Goal: Task Accomplishment & Management: Use online tool/utility

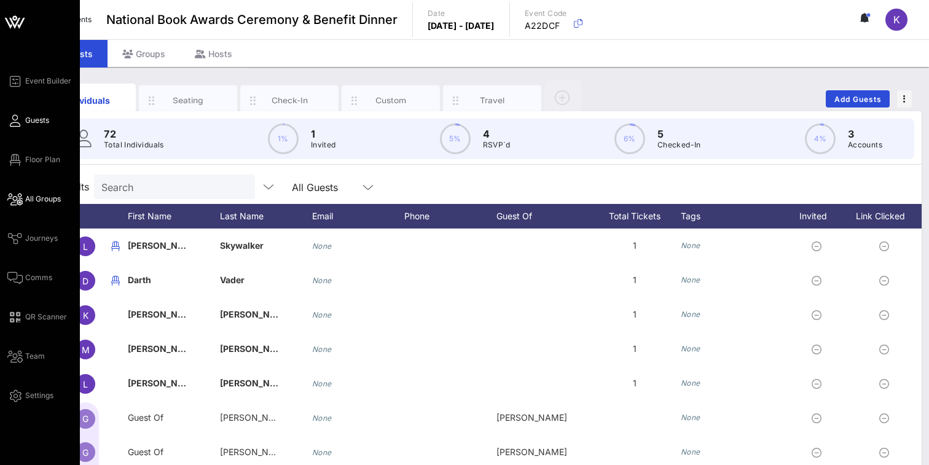
click at [12, 199] on icon at bounding box center [14, 200] width 15 height 2
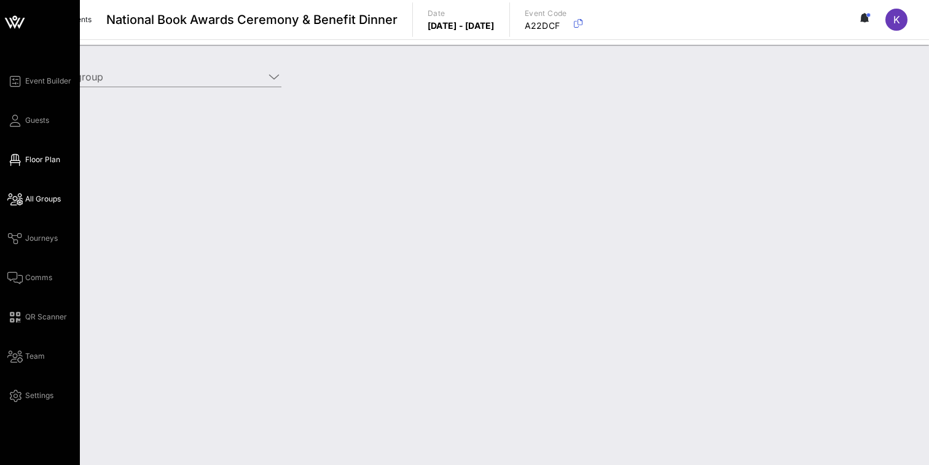
click at [37, 158] on span "Floor Plan" at bounding box center [42, 159] width 35 height 11
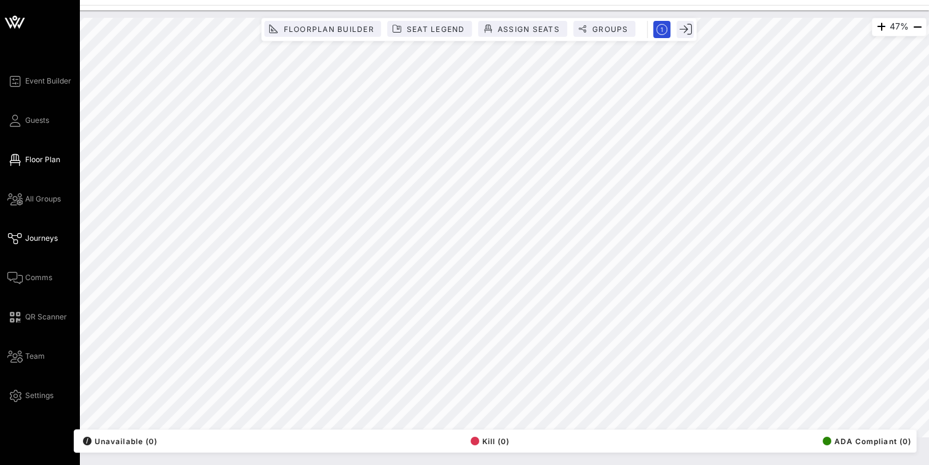
click at [23, 236] on link "Journeys" at bounding box center [32, 238] width 50 height 15
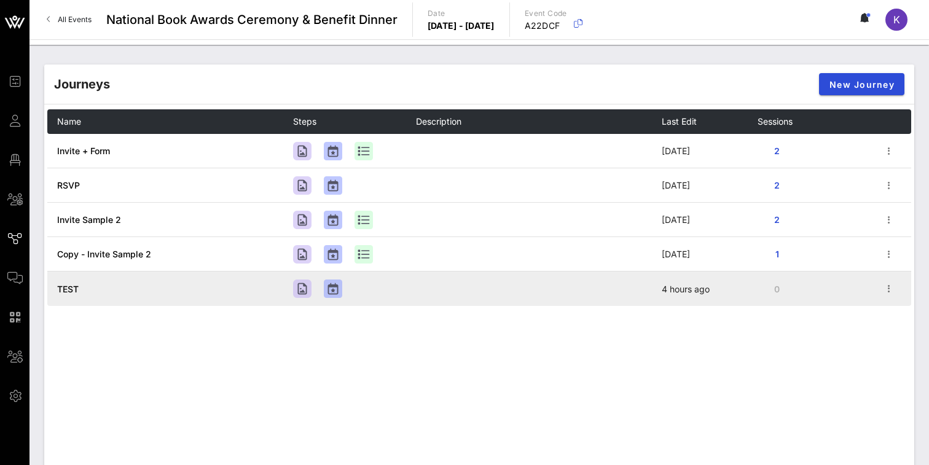
click at [195, 292] on td "TEST" at bounding box center [170, 289] width 246 height 34
click at [76, 291] on span "TEST" at bounding box center [68, 289] width 22 height 10
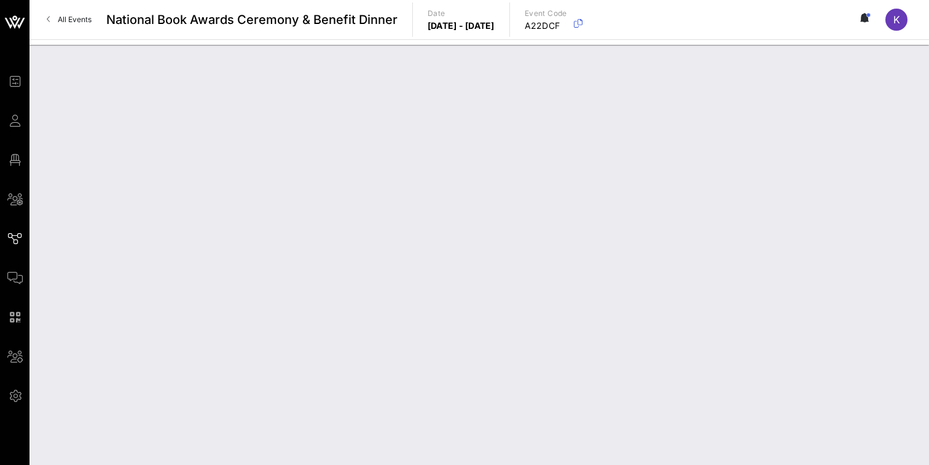
type input "TEST"
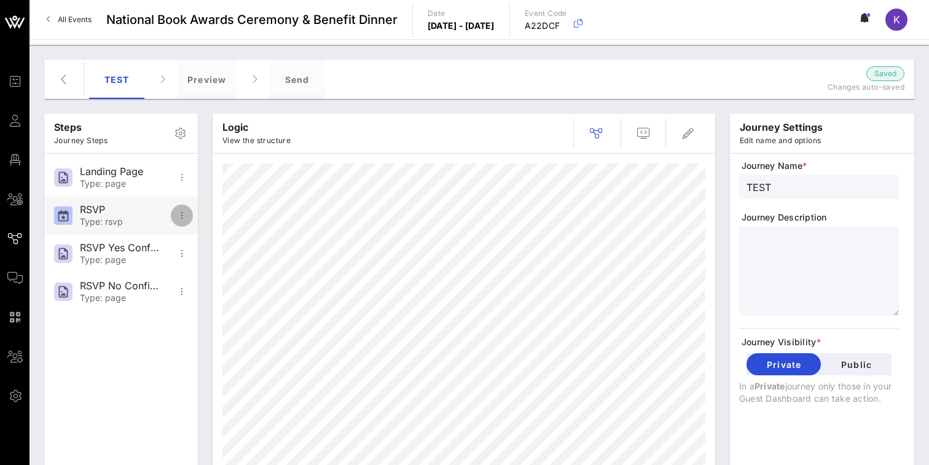
click at [182, 218] on icon "button" at bounding box center [182, 215] width 15 height 15
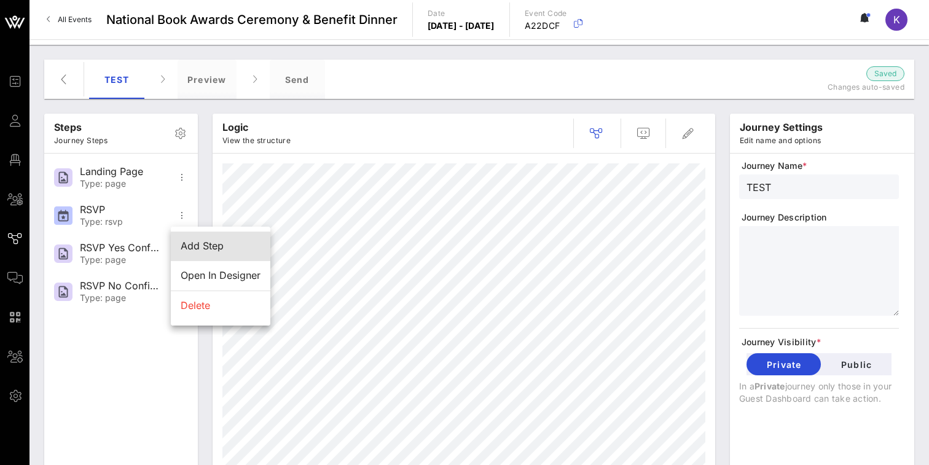
click at [187, 241] on div "Add Step" at bounding box center [221, 246] width 80 height 12
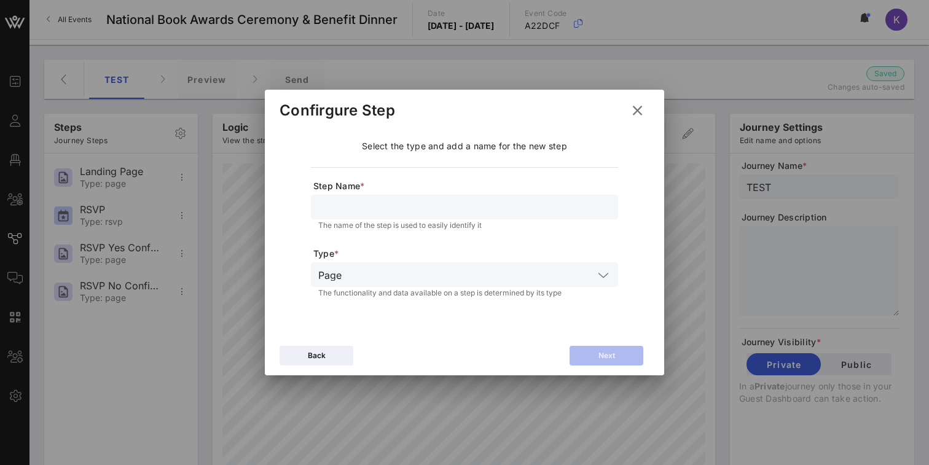
click at [640, 117] on icon at bounding box center [637, 110] width 17 height 15
click at [637, 111] on icon at bounding box center [637, 110] width 17 height 15
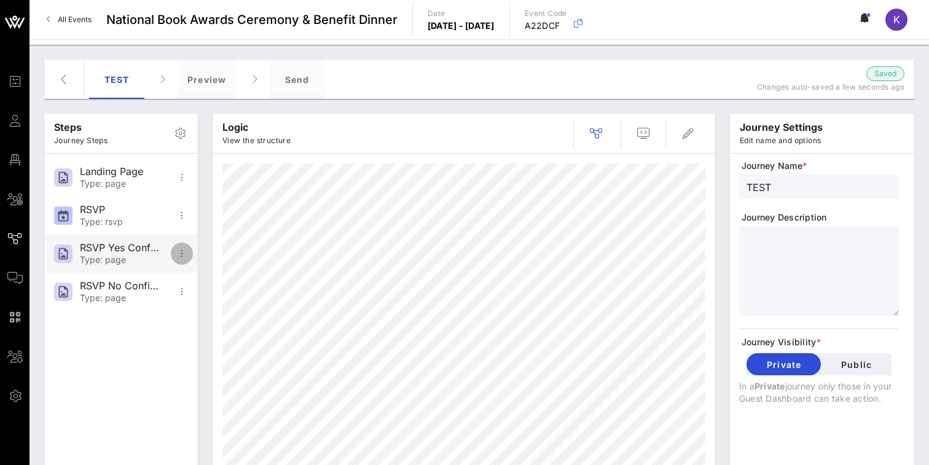
click at [179, 253] on icon "button" at bounding box center [182, 253] width 15 height 15
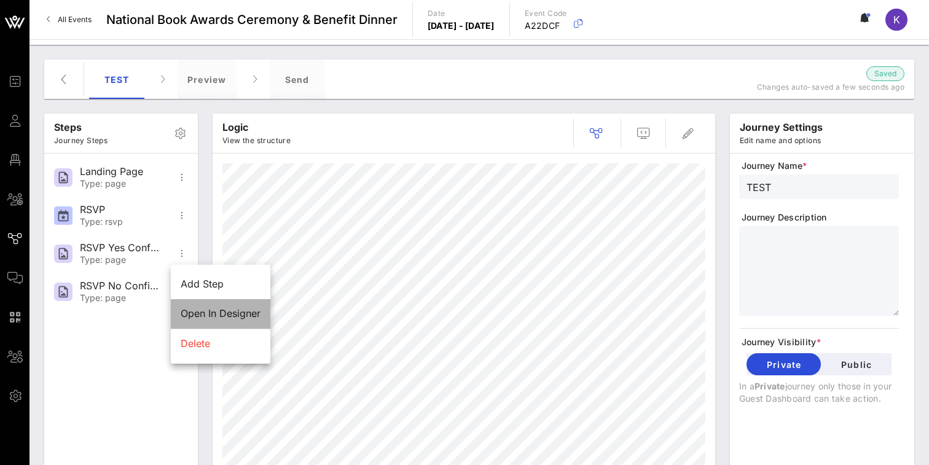
click at [198, 309] on div "Open In Designer" at bounding box center [221, 314] width 80 height 12
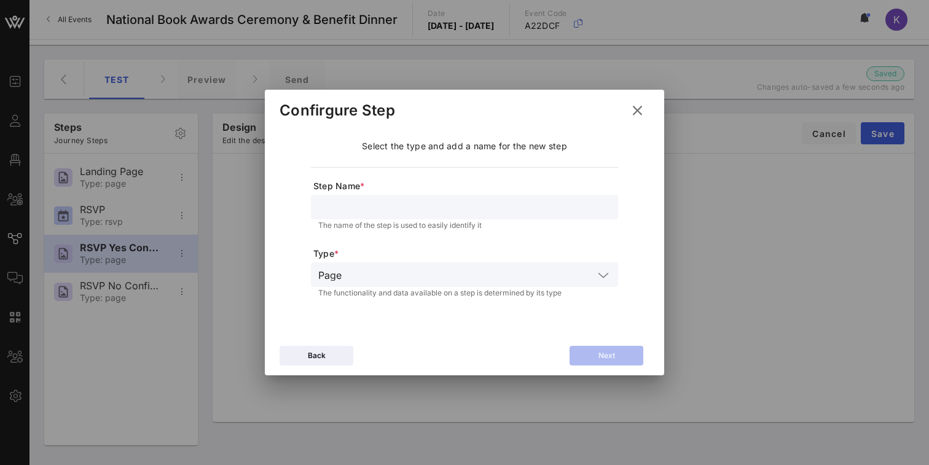
click at [336, 214] on input "text" at bounding box center [464, 207] width 293 height 16
click at [338, 270] on div "Page" at bounding box center [329, 275] width 23 height 11
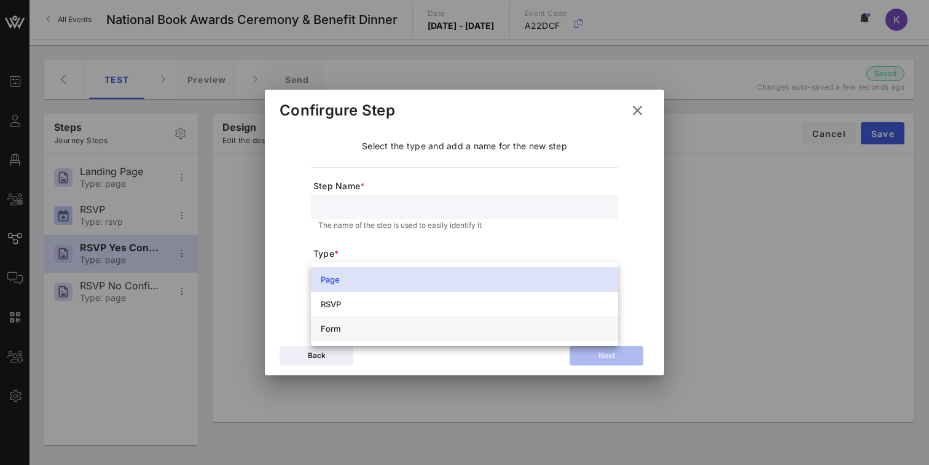
click at [334, 325] on div "Form" at bounding box center [465, 329] width 288 height 10
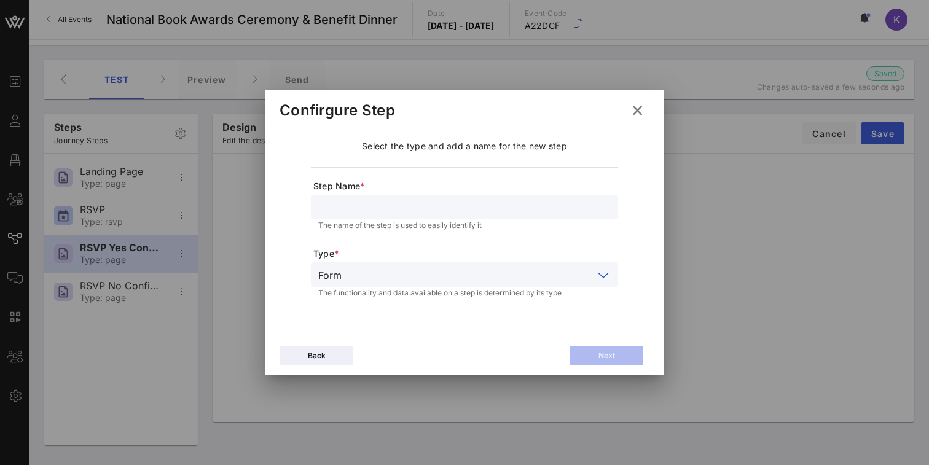
click at [358, 209] on input "text" at bounding box center [464, 207] width 293 height 16
type input "E"
click at [577, 355] on button "Next" at bounding box center [607, 356] width 74 height 20
click at [412, 209] on input "Continue" at bounding box center [464, 207] width 293 height 16
type input "Email/Name"
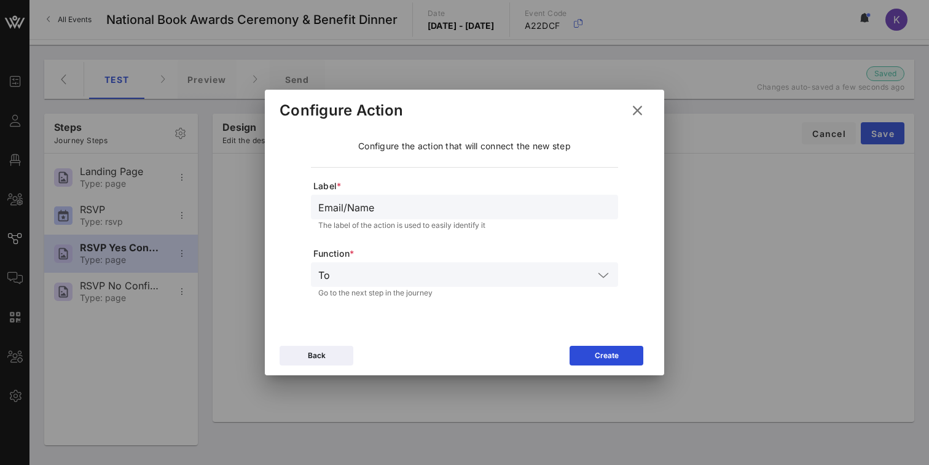
click at [387, 279] on input "text" at bounding box center [464, 275] width 259 height 16
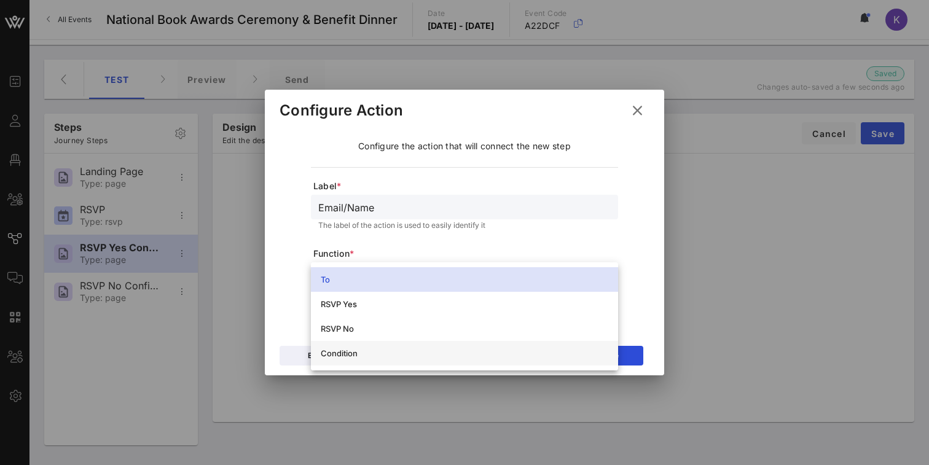
click at [352, 354] on div "Condition" at bounding box center [465, 353] width 288 height 10
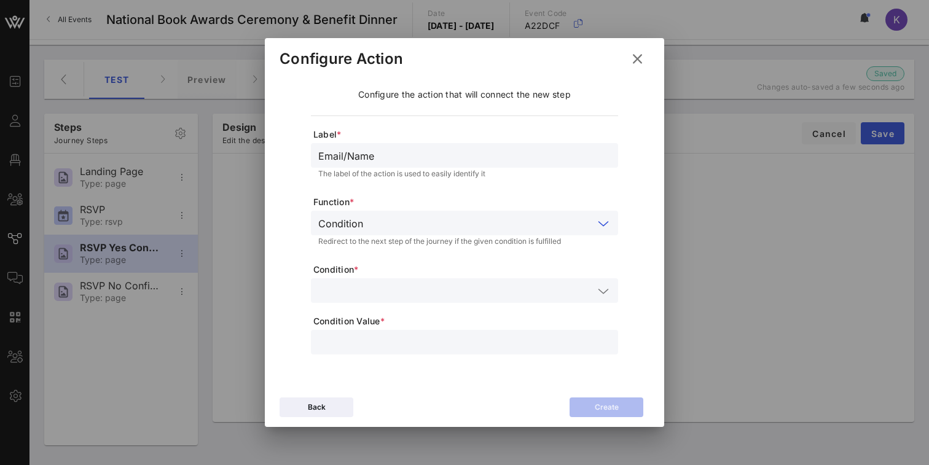
click at [360, 294] on input "text" at bounding box center [455, 291] width 275 height 16
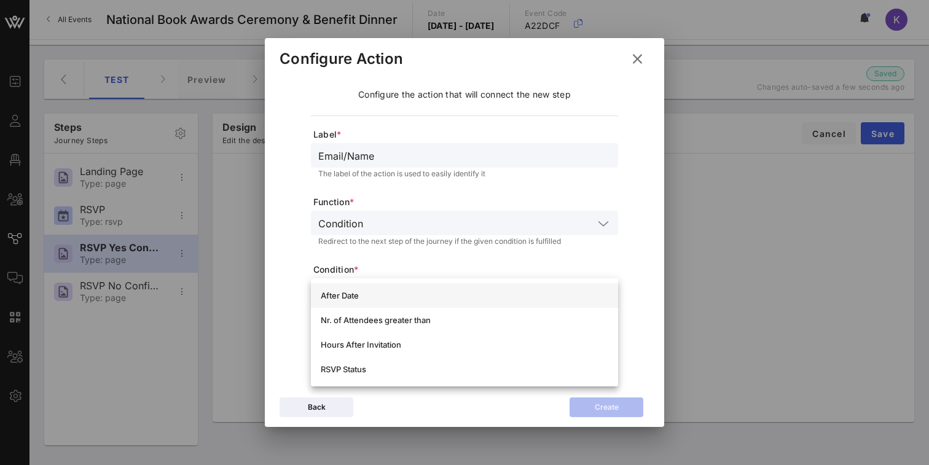
click at [362, 307] on div "After Date" at bounding box center [464, 295] width 307 height 25
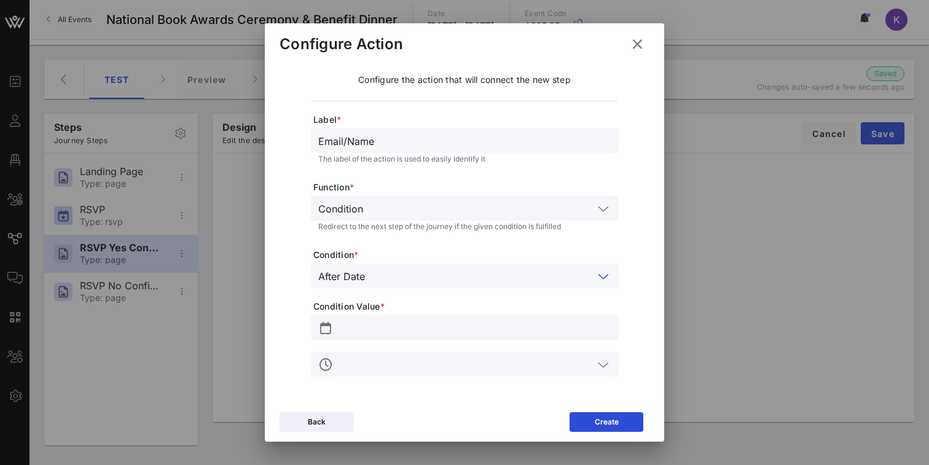
click at [430, 278] on input "text" at bounding box center [482, 276] width 224 height 16
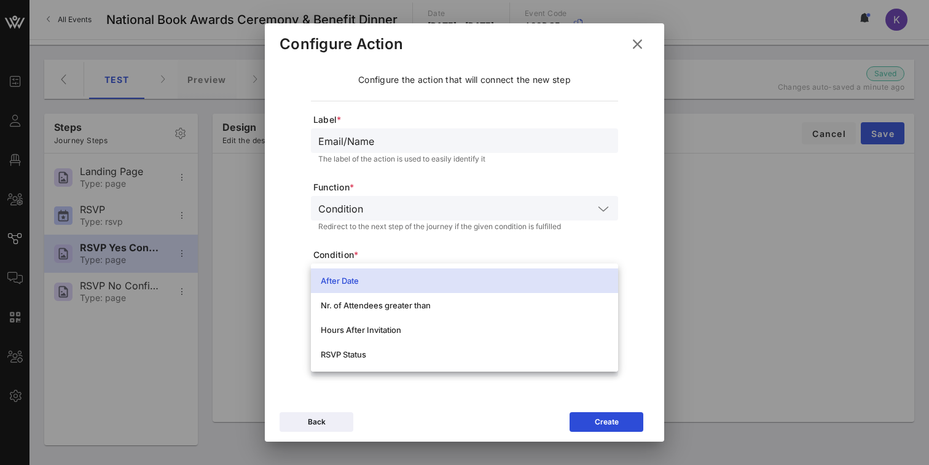
click at [298, 333] on div "Label * Email/Name The label of the action is used to easily identify it Functi…" at bounding box center [464, 231] width 345 height 291
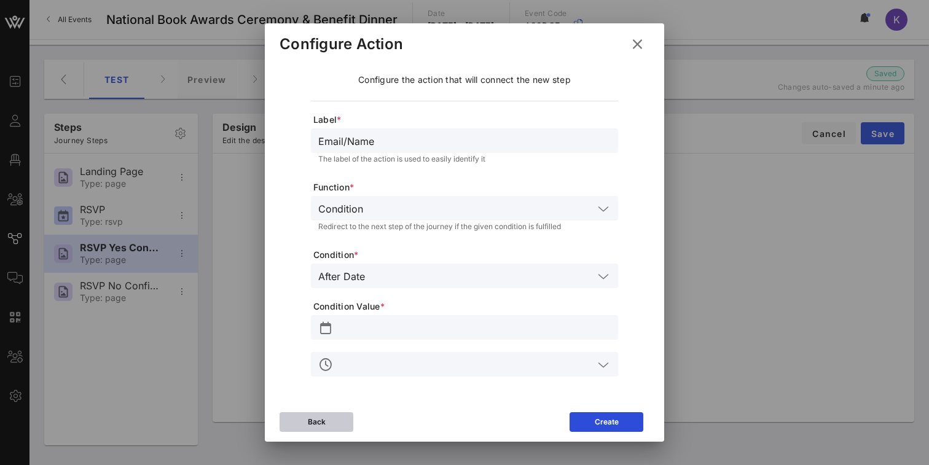
click at [305, 425] on button "Back" at bounding box center [317, 422] width 74 height 20
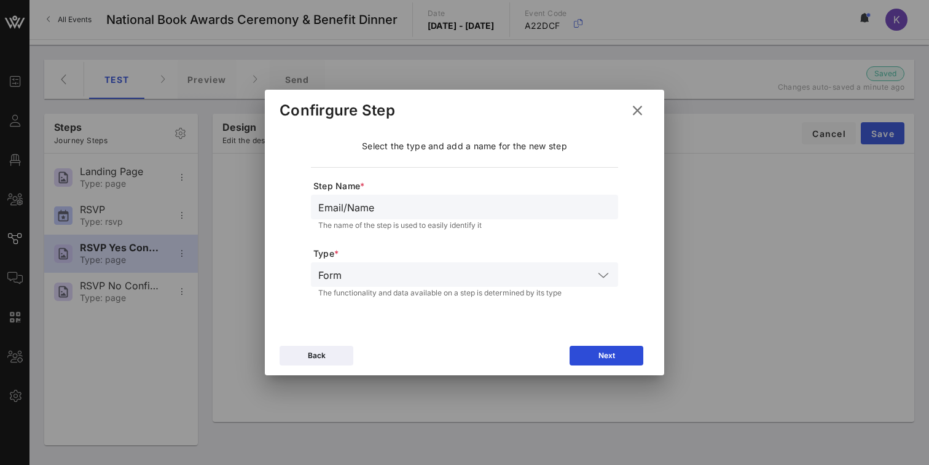
click at [636, 114] on icon at bounding box center [637, 110] width 17 height 15
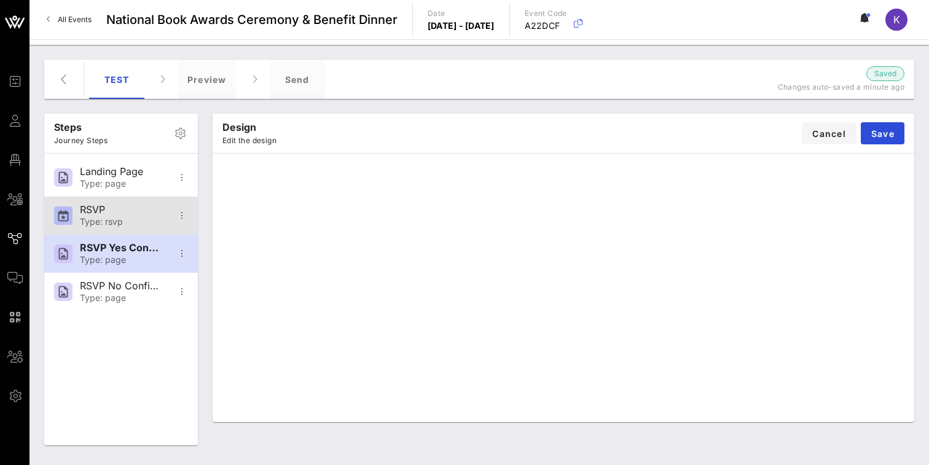
click at [142, 226] on div "Type: rsvp" at bounding box center [120, 222] width 81 height 10
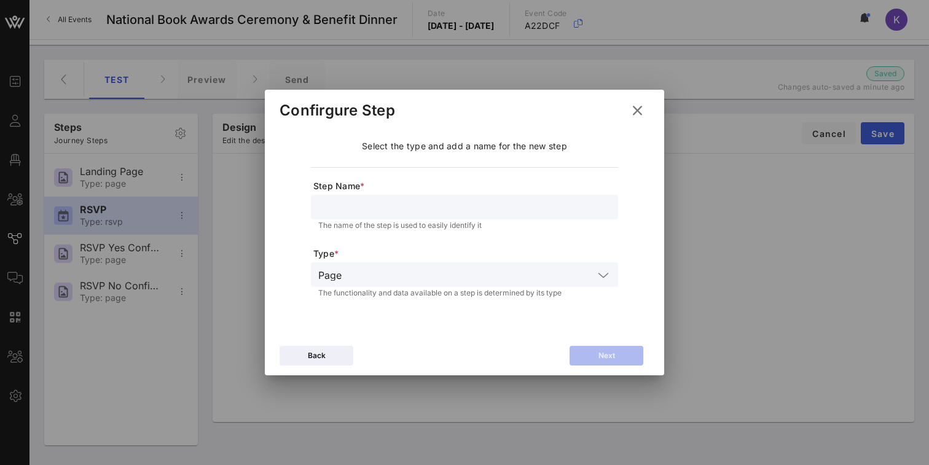
click at [632, 113] on icon at bounding box center [637, 110] width 17 height 15
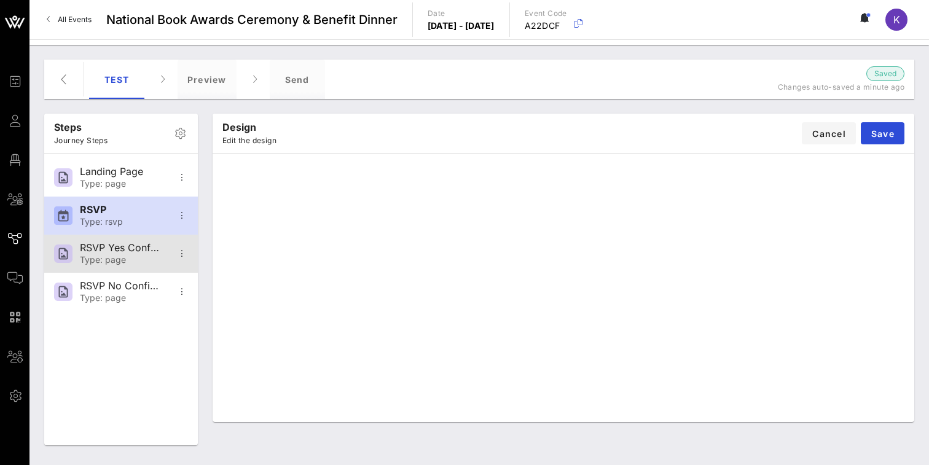
click at [116, 258] on div "Type: page" at bounding box center [120, 260] width 81 height 10
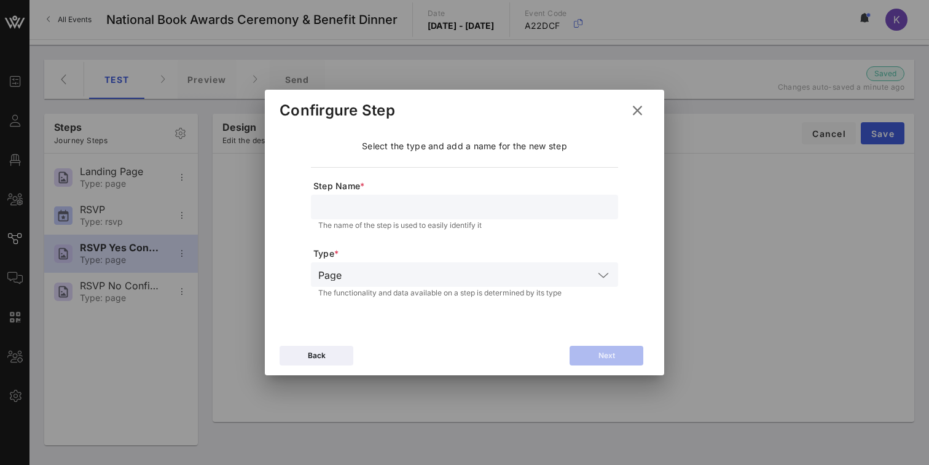
click at [355, 201] on input "text" at bounding box center [464, 207] width 293 height 16
click at [342, 274] on div "Page" at bounding box center [455, 275] width 275 height 16
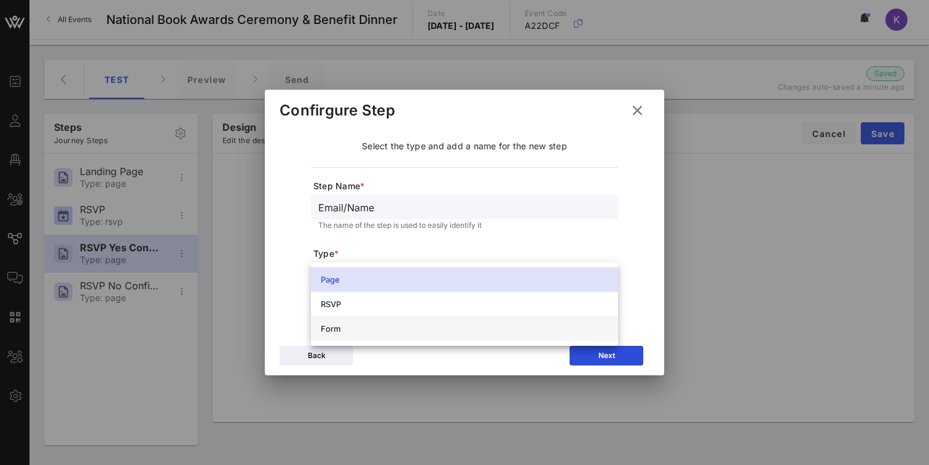
click at [336, 325] on div "Form" at bounding box center [465, 329] width 288 height 10
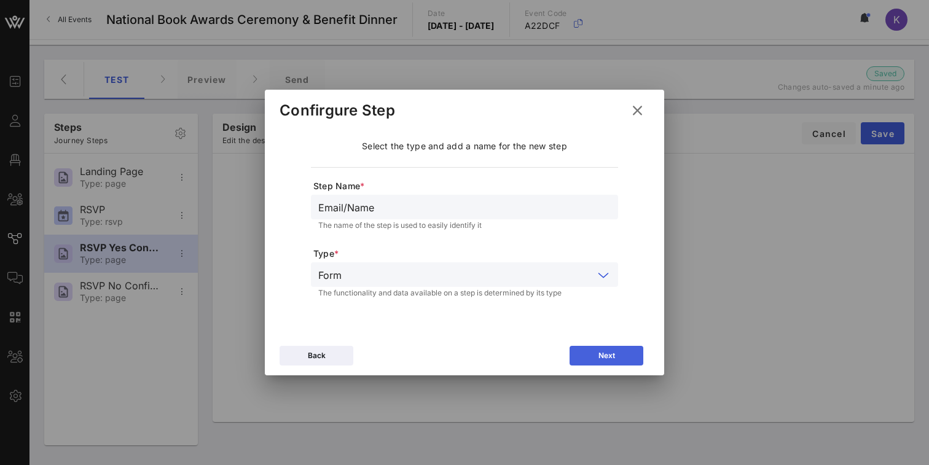
click at [582, 355] on button "Next" at bounding box center [607, 356] width 74 height 20
click at [413, 210] on input "Continue" at bounding box center [464, 207] width 293 height 16
drag, startPoint x: 413, startPoint y: 210, endPoint x: 309, endPoint y: 208, distance: 103.9
click at [309, 208] on div "Label * Continue The label of the action is used to easily identify it Function…" at bounding box center [464, 227] width 345 height 151
type input "Email/Nmae"
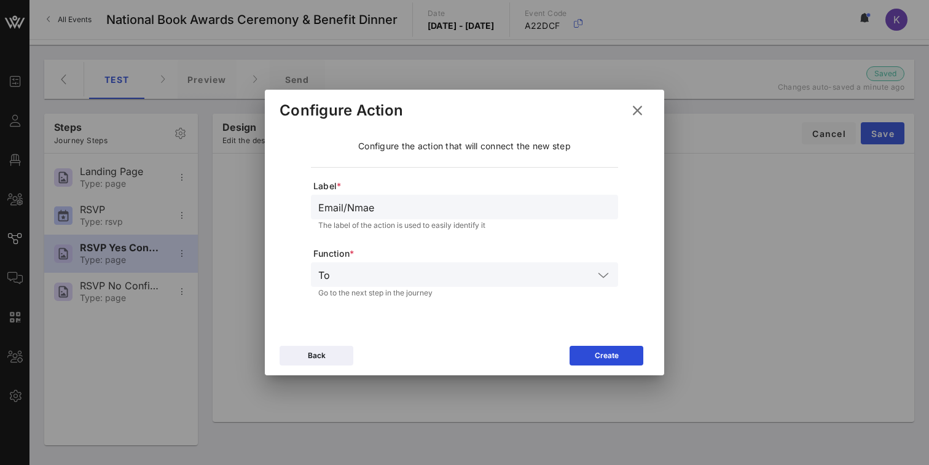
click at [337, 274] on input "text" at bounding box center [464, 275] width 259 height 16
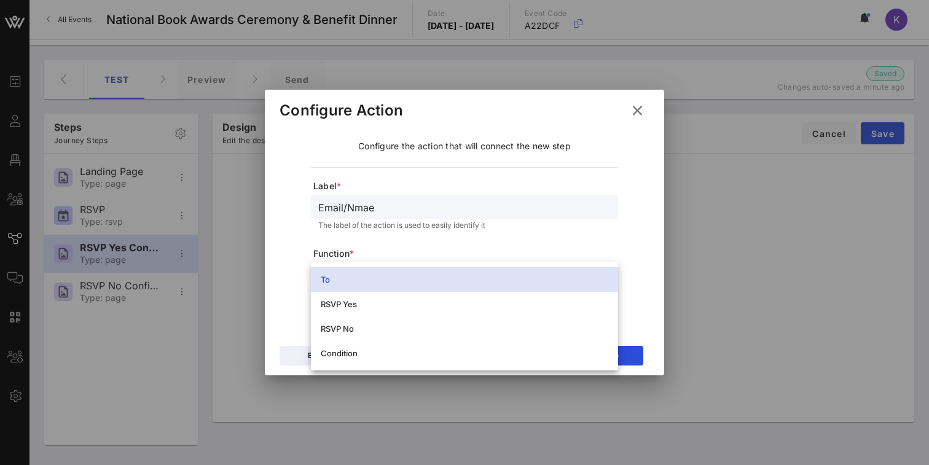
click at [355, 279] on div "To" at bounding box center [465, 280] width 288 height 10
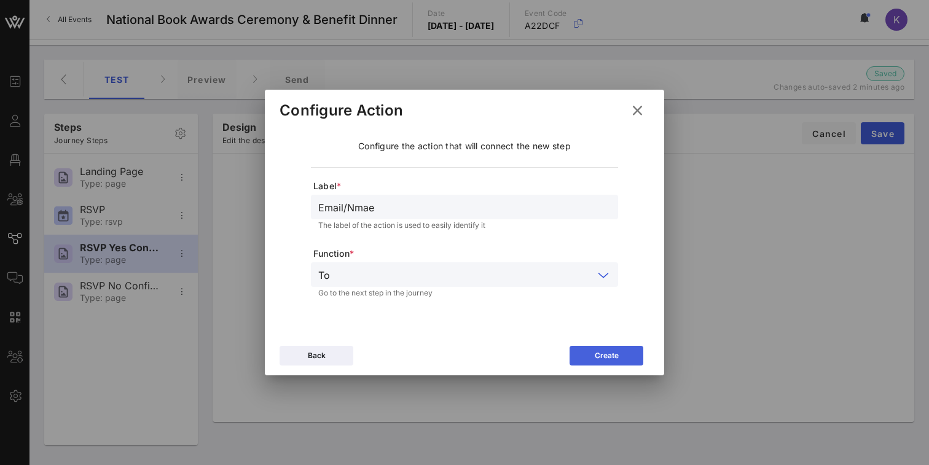
click at [578, 355] on button "Create" at bounding box center [607, 356] width 74 height 20
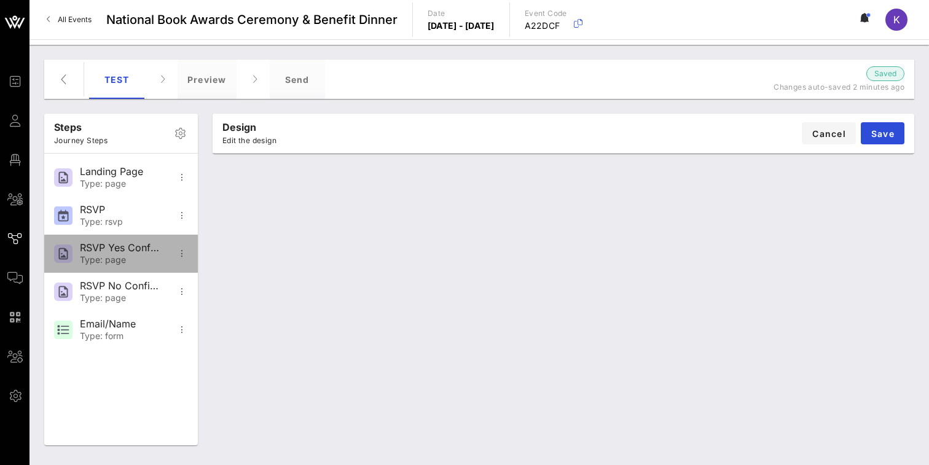
click at [129, 250] on div "RSVP Yes Confirmation" at bounding box center [120, 248] width 81 height 12
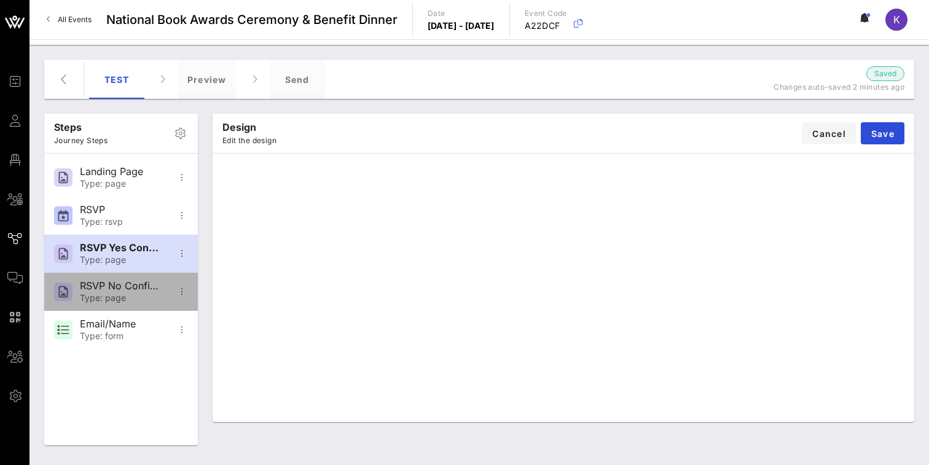
click at [122, 294] on div "Type: page" at bounding box center [120, 298] width 81 height 10
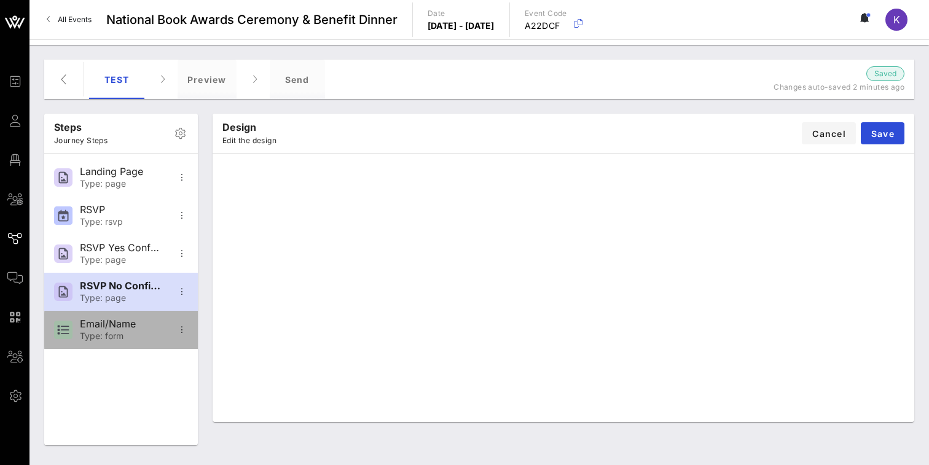
click at [112, 321] on div "Email/Name" at bounding box center [120, 324] width 81 height 12
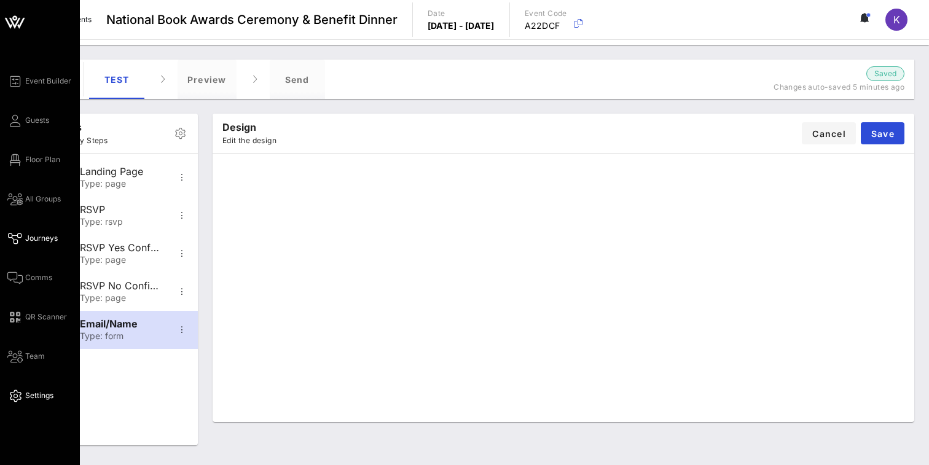
click at [20, 397] on icon at bounding box center [14, 396] width 15 height 2
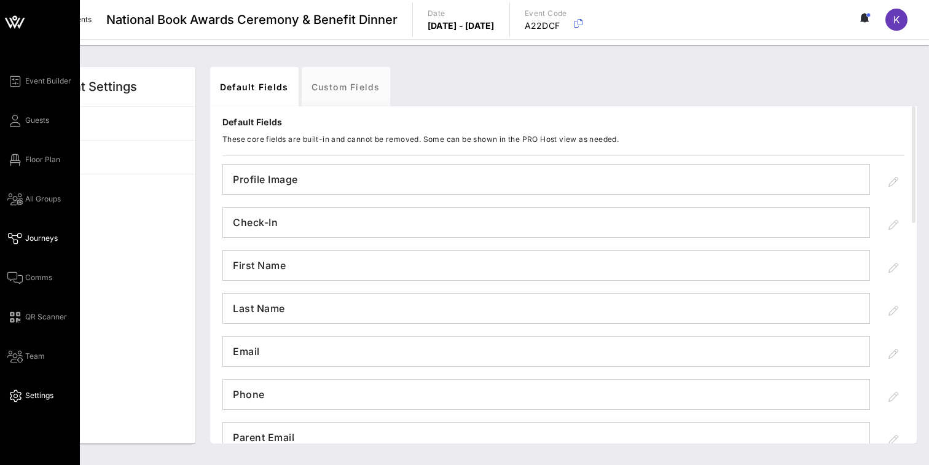
click at [30, 238] on span "Journeys" at bounding box center [41, 238] width 33 height 11
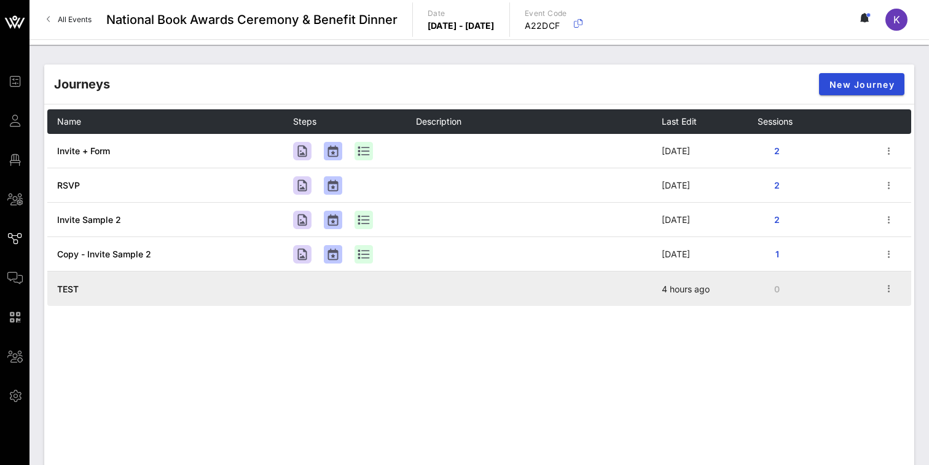
click at [170, 291] on td "TEST" at bounding box center [170, 289] width 246 height 34
click at [68, 286] on span "TEST" at bounding box center [68, 289] width 22 height 10
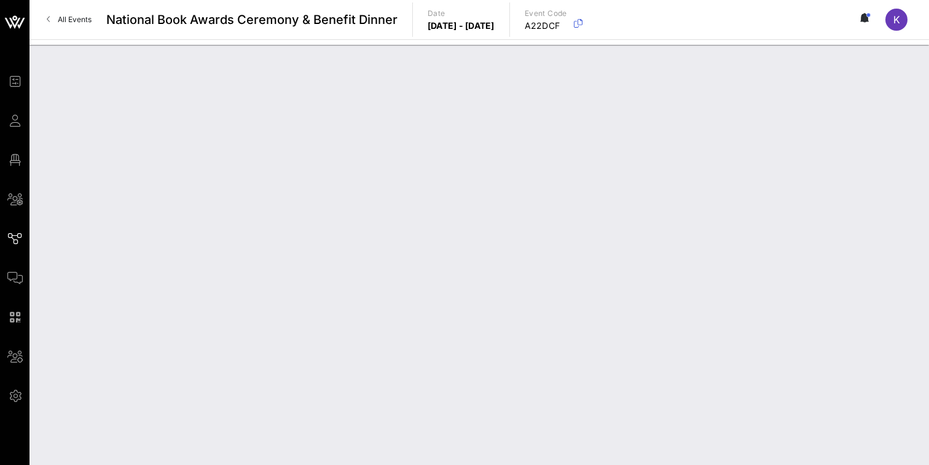
type input "TEST"
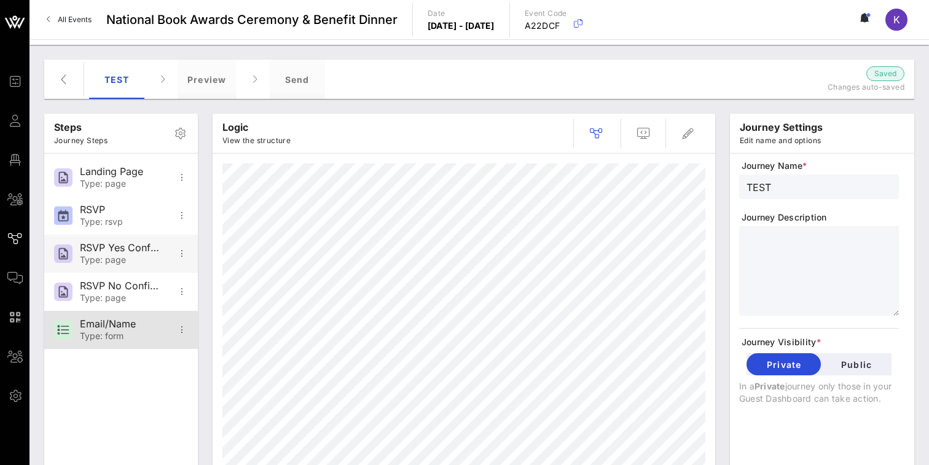
drag, startPoint x: 129, startPoint y: 327, endPoint x: 130, endPoint y: 264, distance: 63.3
click at [130, 264] on div "Landing Page Type: page RSVP Type: rsvp RSVP Yes Confirmation Type: page RSVP N…" at bounding box center [121, 254] width 154 height 200
drag, startPoint x: 161, startPoint y: 329, endPoint x: 149, endPoint y: 269, distance: 61.5
click at [149, 269] on div "Landing Page Type: page RSVP Type: rsvp RSVP Yes Confirmation Type: page RSVP N…" at bounding box center [121, 254] width 154 height 200
drag, startPoint x: 82, startPoint y: 328, endPoint x: 84, endPoint y: 286, distance: 41.8
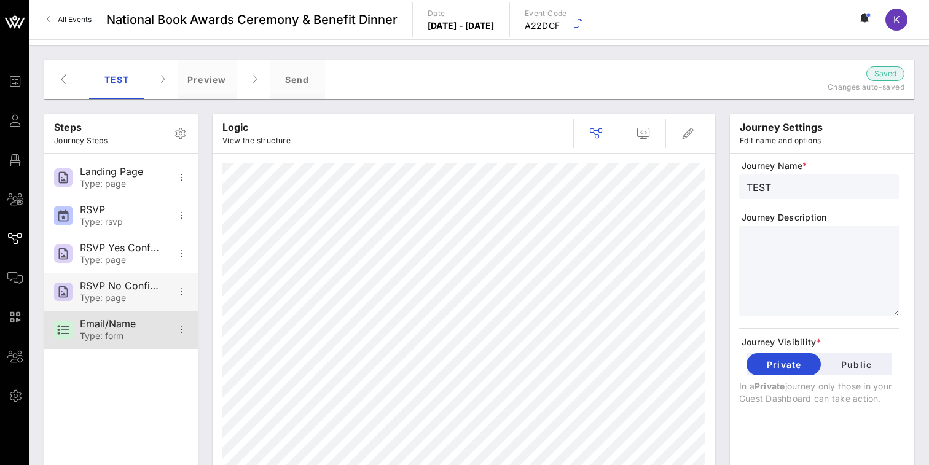
click at [84, 286] on div "Landing Page Type: page RSVP Type: rsvp RSVP Yes Confirmation Type: page RSVP N…" at bounding box center [121, 254] width 154 height 200
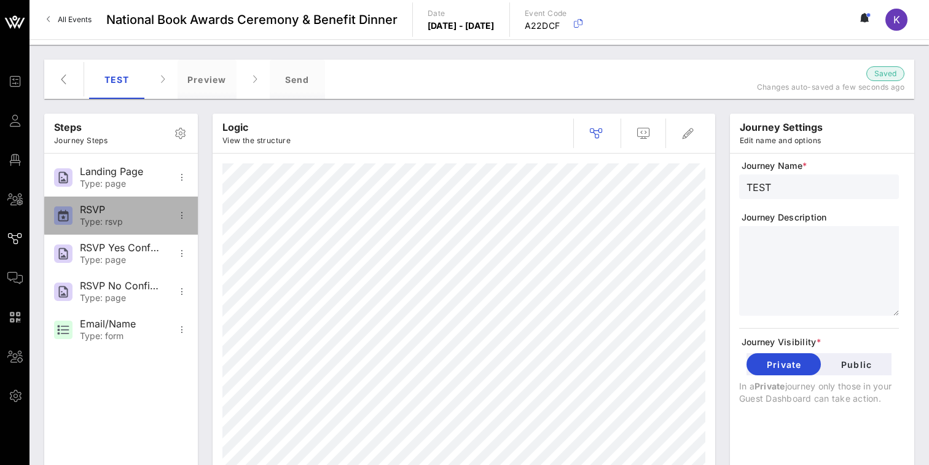
click at [111, 222] on div "Type: rsvp" at bounding box center [120, 222] width 81 height 10
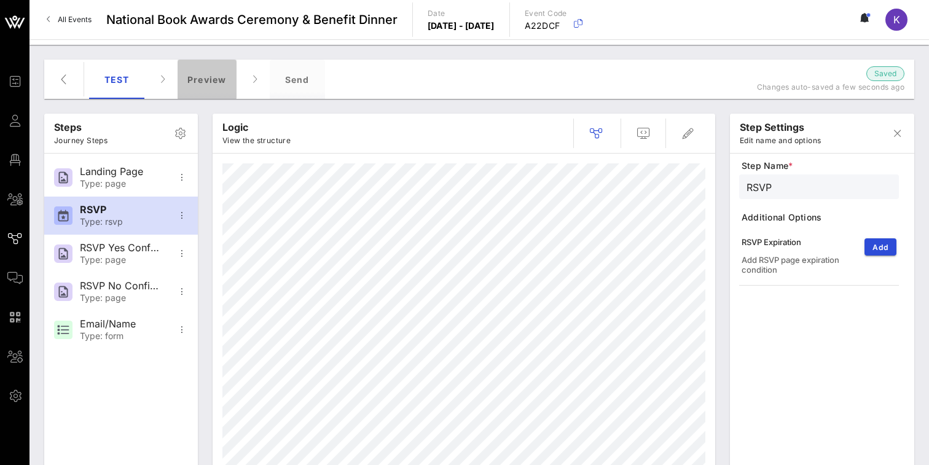
click at [186, 85] on div "Preview" at bounding box center [207, 79] width 59 height 39
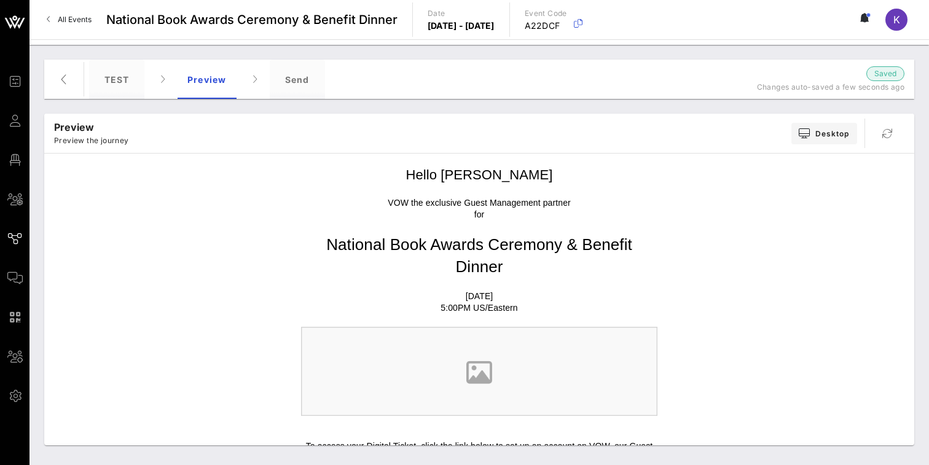
scroll to position [66, 0]
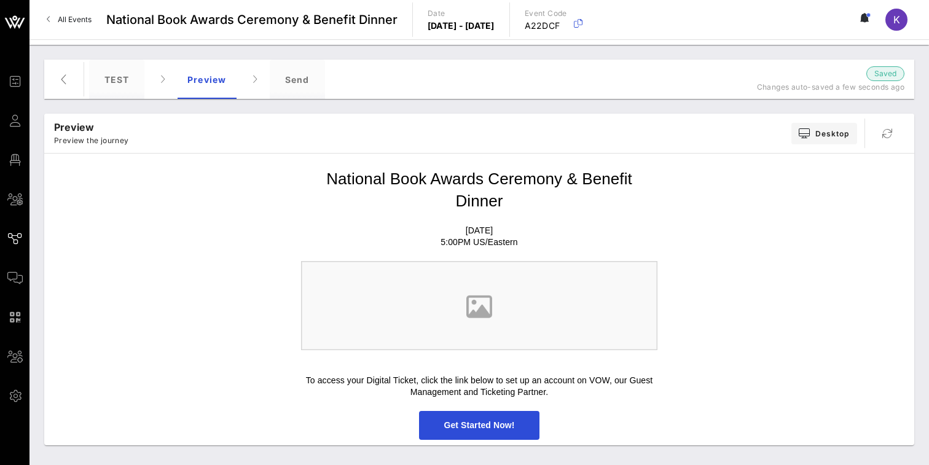
click at [437, 436] on span "Get Started Now!" at bounding box center [479, 425] width 120 height 29
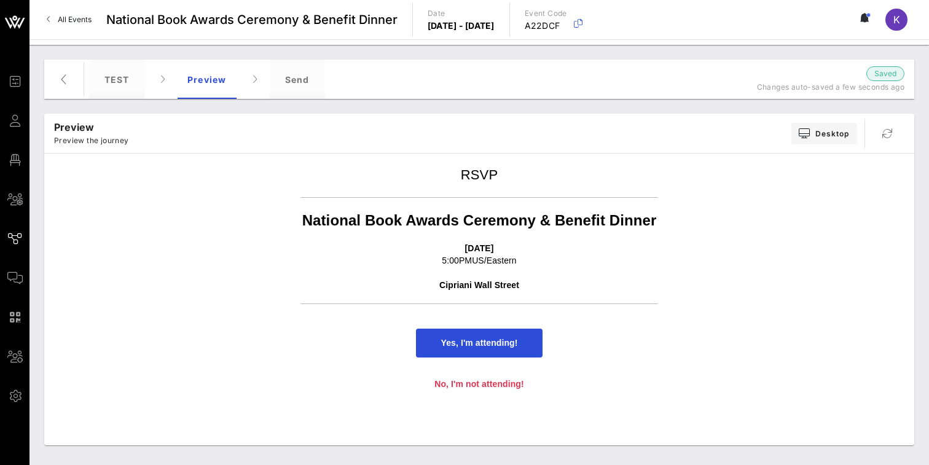
click at [447, 347] on span "Yes, I'm attending!" at bounding box center [479, 343] width 77 height 10
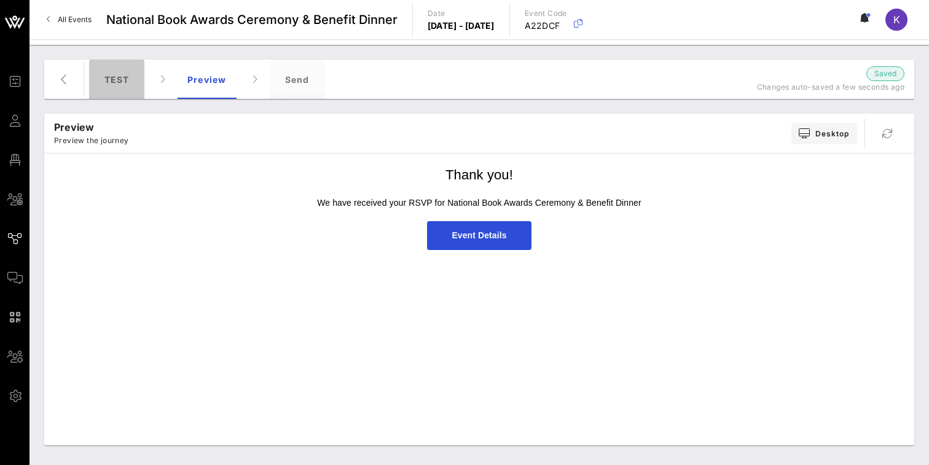
click at [144, 78] on div "TEST" at bounding box center [116, 79] width 55 height 39
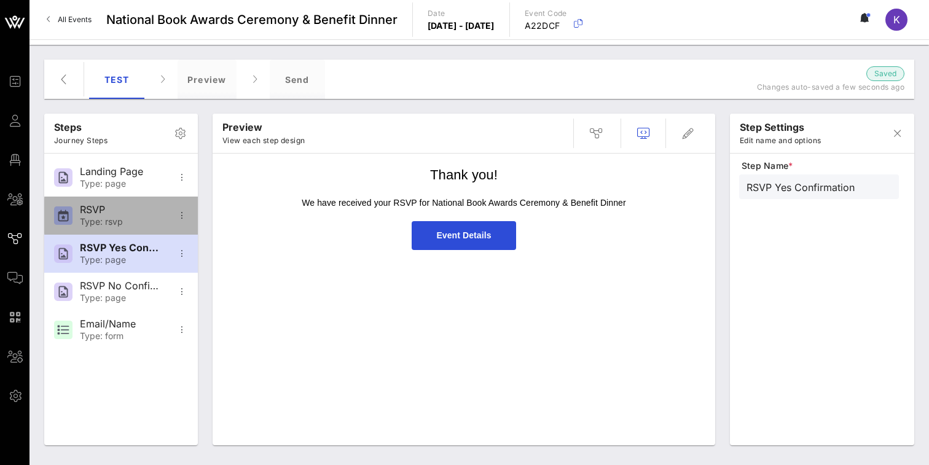
click at [115, 211] on div "RSVP" at bounding box center [120, 210] width 81 height 12
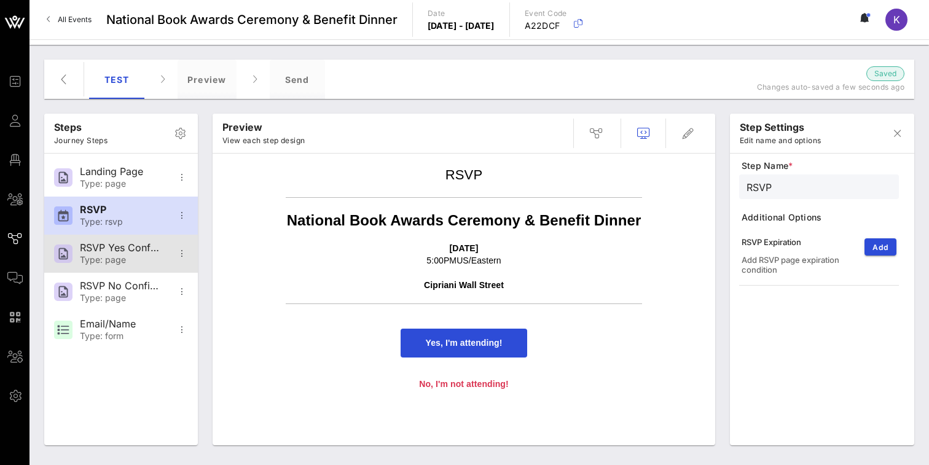
click at [115, 253] on div "RSVP Yes Confirmation" at bounding box center [120, 248] width 81 height 12
type input "RSVP Yes Confirmation"
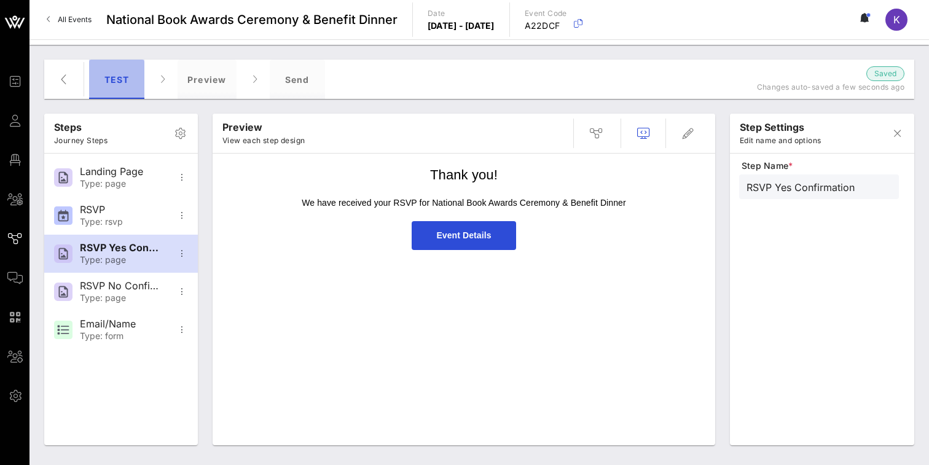
click at [122, 96] on div "TEST" at bounding box center [116, 79] width 55 height 39
click at [124, 81] on div "TEST" at bounding box center [116, 79] width 55 height 39
click at [71, 88] on button "button" at bounding box center [64, 80] width 30 height 30
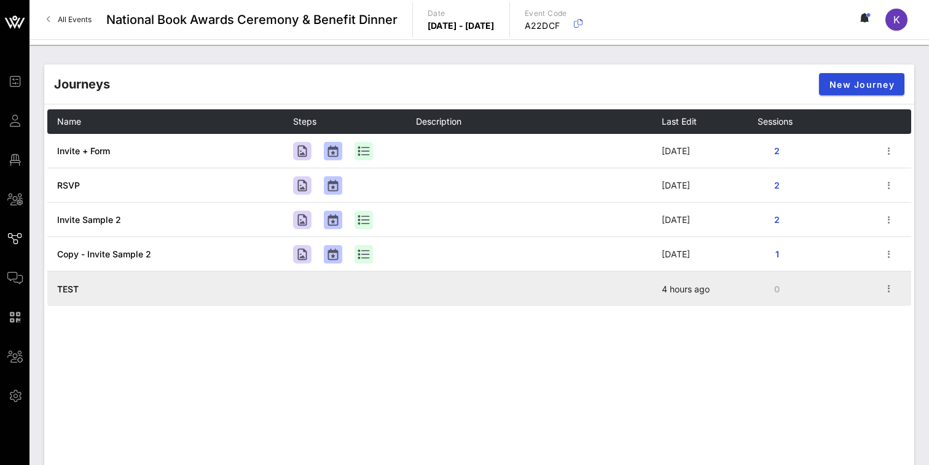
click at [72, 285] on span "TEST" at bounding box center [68, 289] width 22 height 10
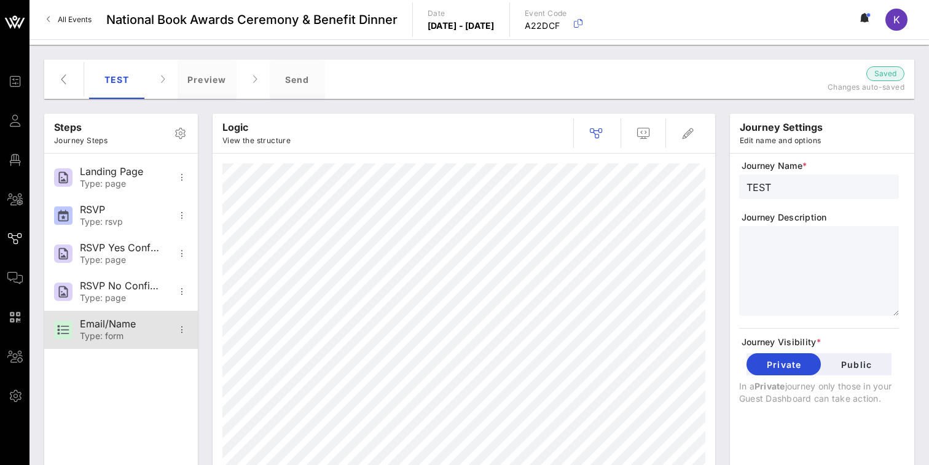
click at [121, 329] on div "Email/Name" at bounding box center [120, 324] width 81 height 12
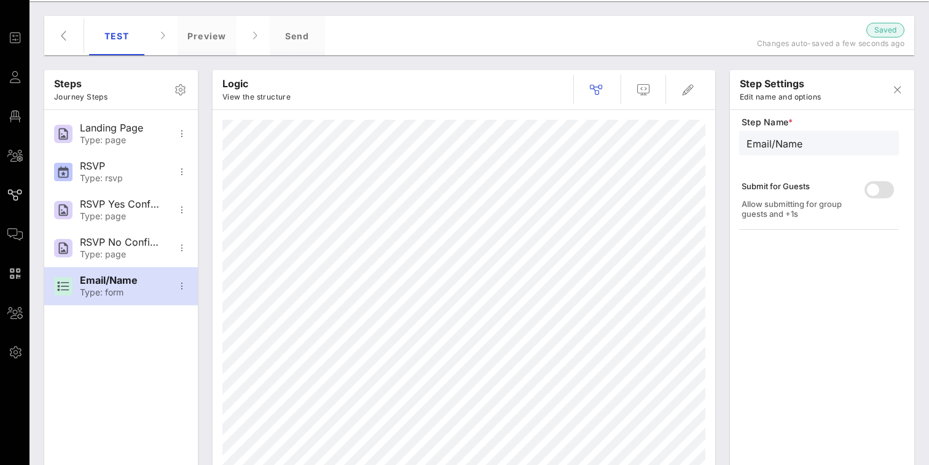
scroll to position [45, 0]
